Goal: Find contact information: Find contact information

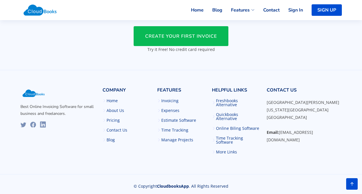
scroll to position [1402, 0]
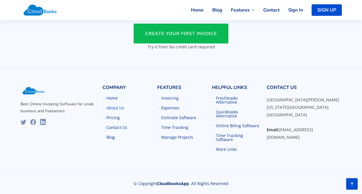
click at [120, 110] on link "About Us" at bounding box center [116, 108] width 18 height 4
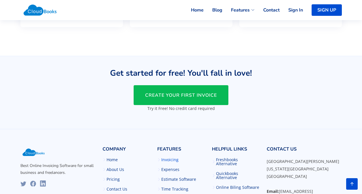
scroll to position [774, 0]
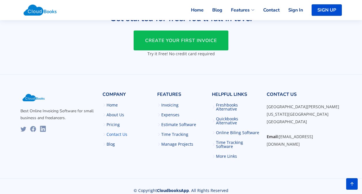
click at [116, 133] on link "Contact Us" at bounding box center [117, 134] width 21 height 4
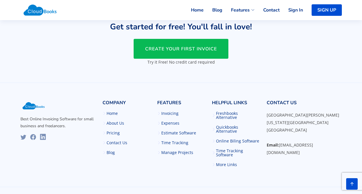
scroll to position [230, 0]
